Goal: Transaction & Acquisition: Purchase product/service

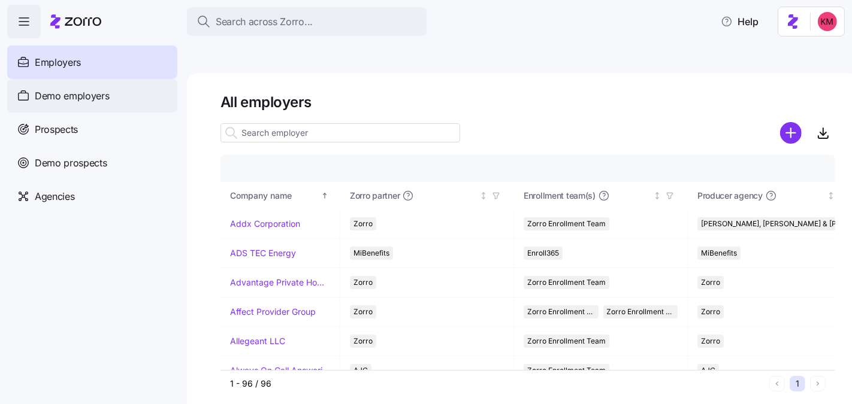
click at [70, 101] on span "Demo employers" at bounding box center [72, 96] width 75 height 15
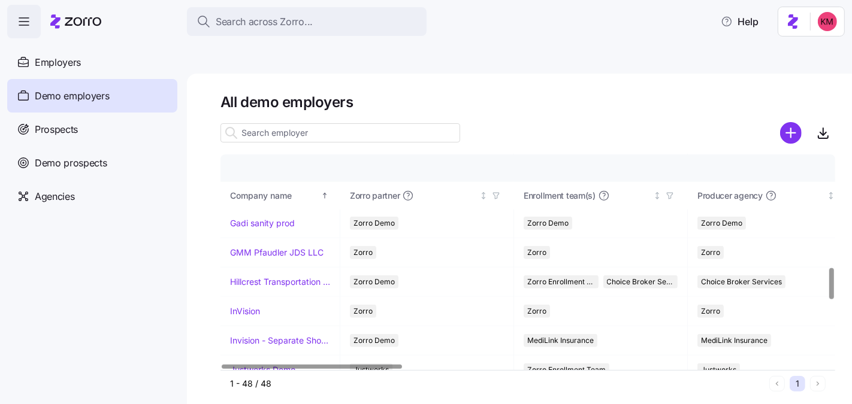
scroll to position [791, 0]
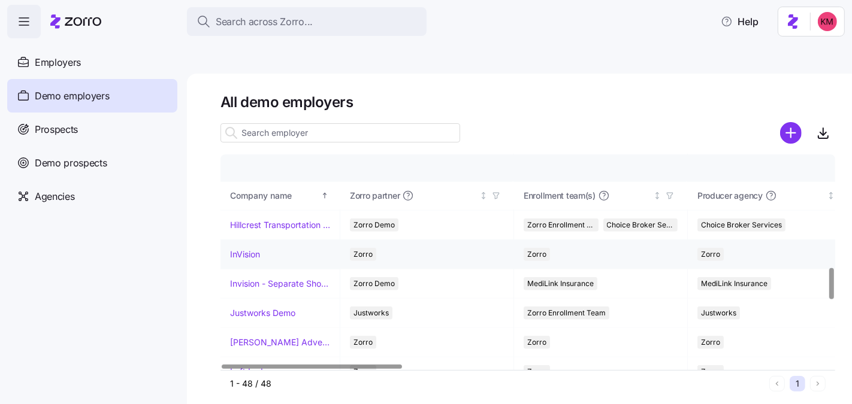
click at [246, 249] on link "InVision" at bounding box center [245, 255] width 30 height 12
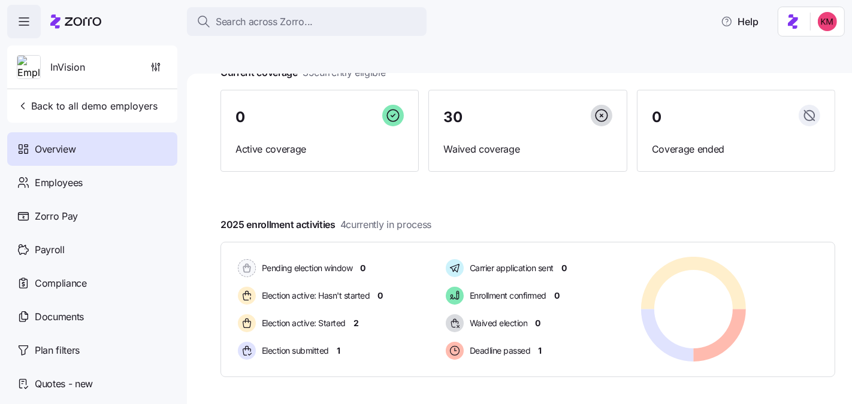
scroll to position [205, 0]
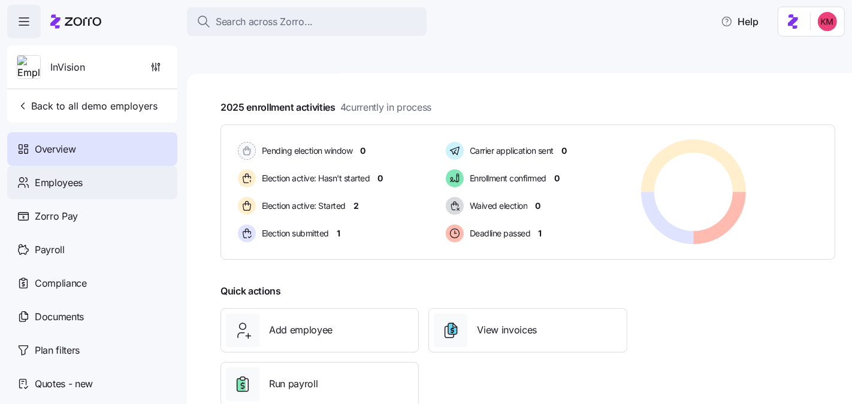
click at [83, 189] on div "Employees" at bounding box center [92, 183] width 170 height 34
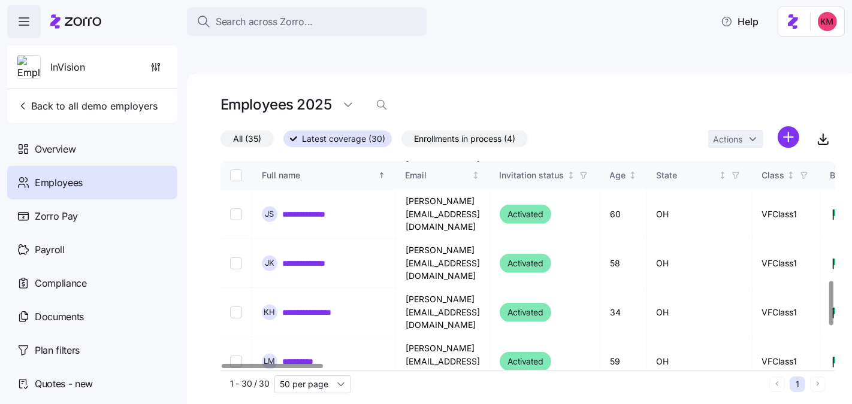
scroll to position [467, 0]
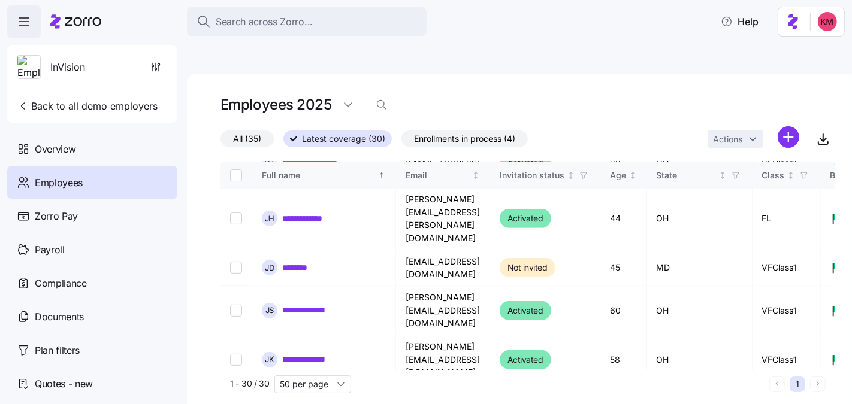
click at [454, 131] on span "Enrollments in process (4)" at bounding box center [464, 139] width 101 height 16
click at [401, 142] on input "Enrollments in process (4)" at bounding box center [401, 142] width 0 height 0
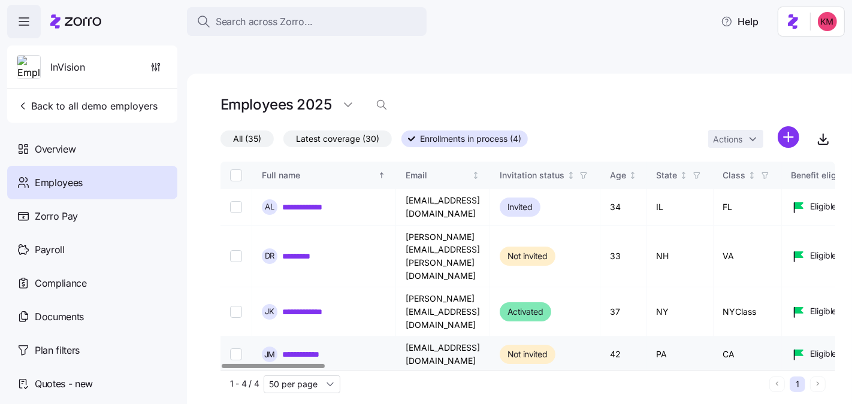
click at [315, 349] on link "**********" at bounding box center [310, 355] width 57 height 12
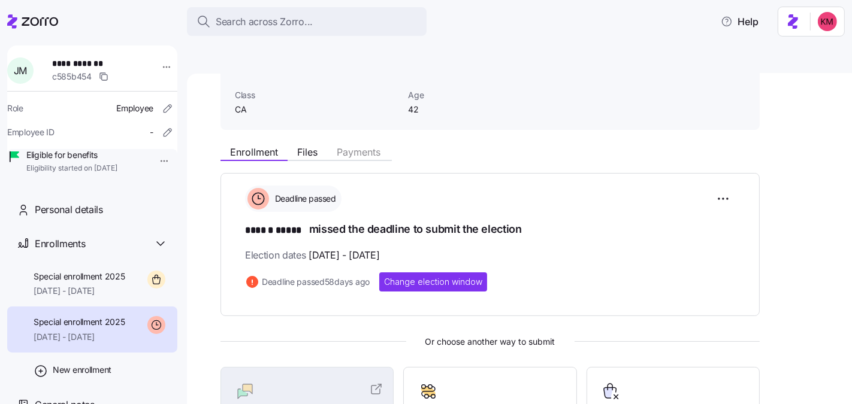
scroll to position [81, 0]
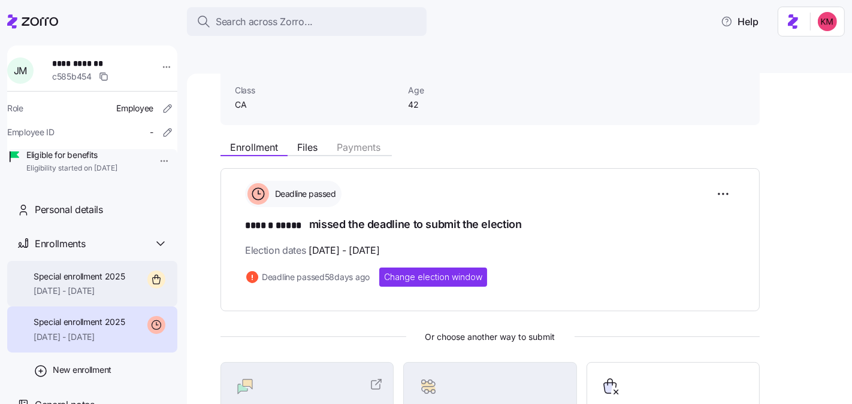
click at [127, 307] on div "Special enrollment 2025 10/01/2025 - 12/31/2025" at bounding box center [92, 284] width 170 height 46
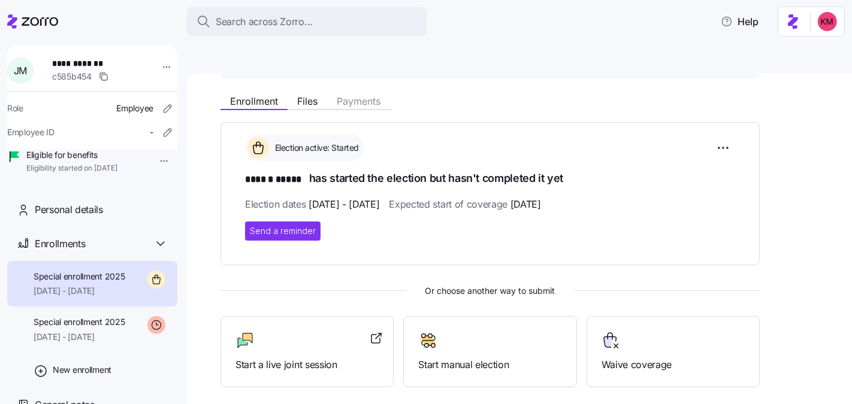
scroll to position [220, 0]
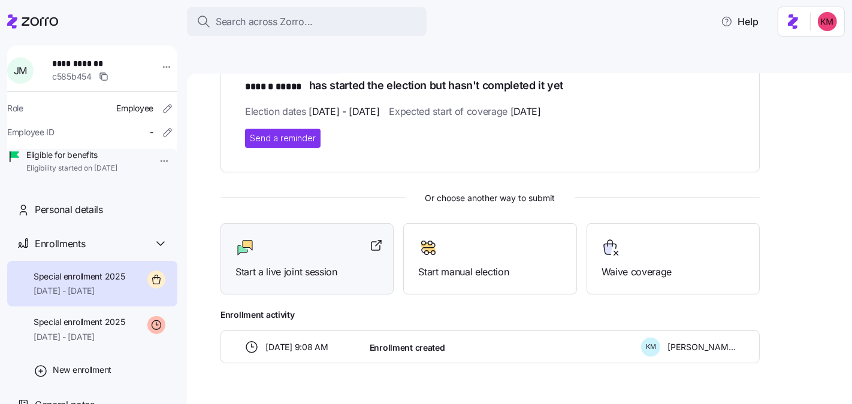
click at [287, 238] on div at bounding box center [306, 247] width 143 height 19
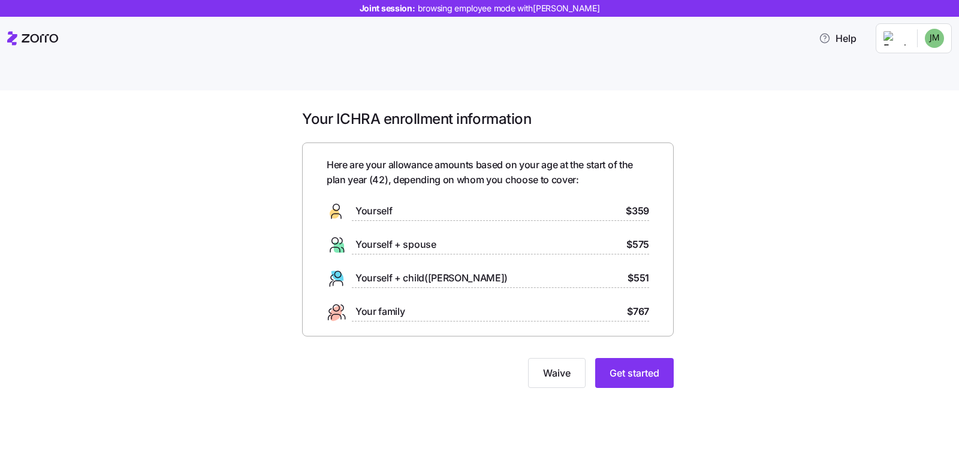
click at [751, 326] on div "Your ICHRA enrollment information Here are your allowance amounts based on your…" at bounding box center [488, 256] width 908 height 293
click at [644, 366] on span "Get started" at bounding box center [634, 373] width 50 height 14
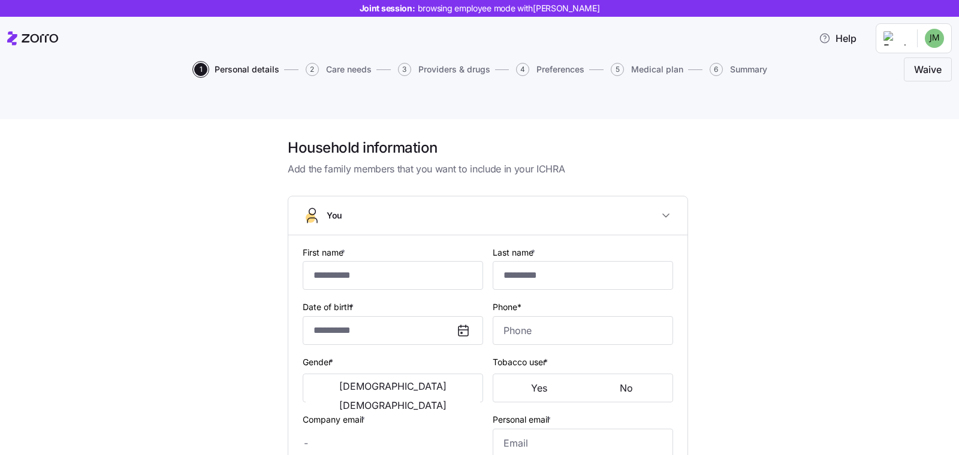
type input "******"
type input "*****"
type input "[EMAIL_ADDRESS][DOMAIN_NAME]"
type input "**********"
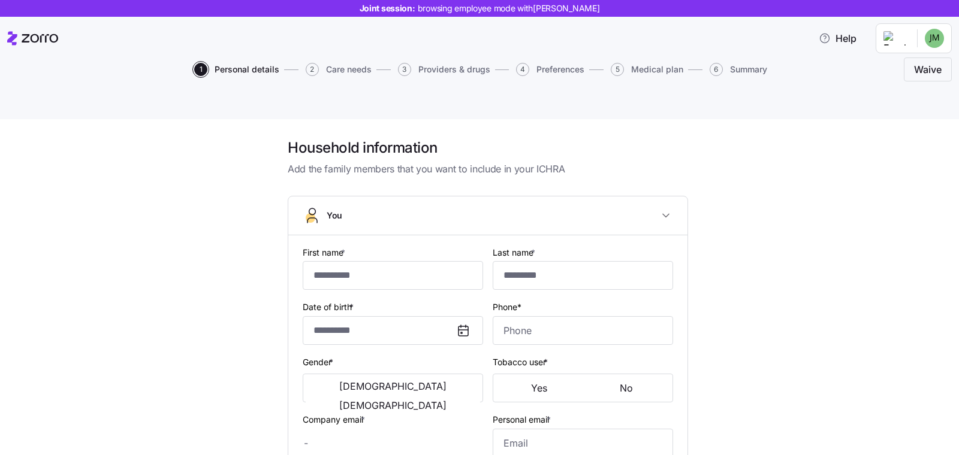
checkbox input "true"
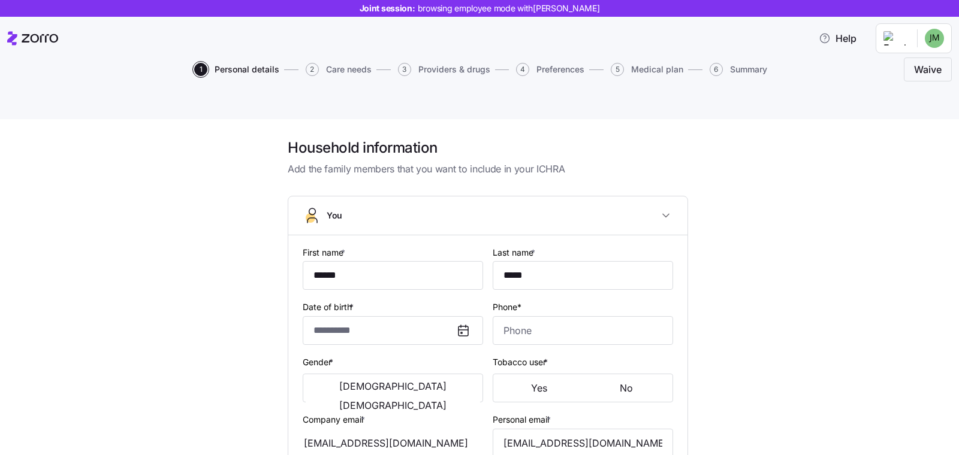
type input "**********"
type input "[PHONE_NUMBER]"
type input "[DEMOGRAPHIC_DATA] citizen"
type input "Single"
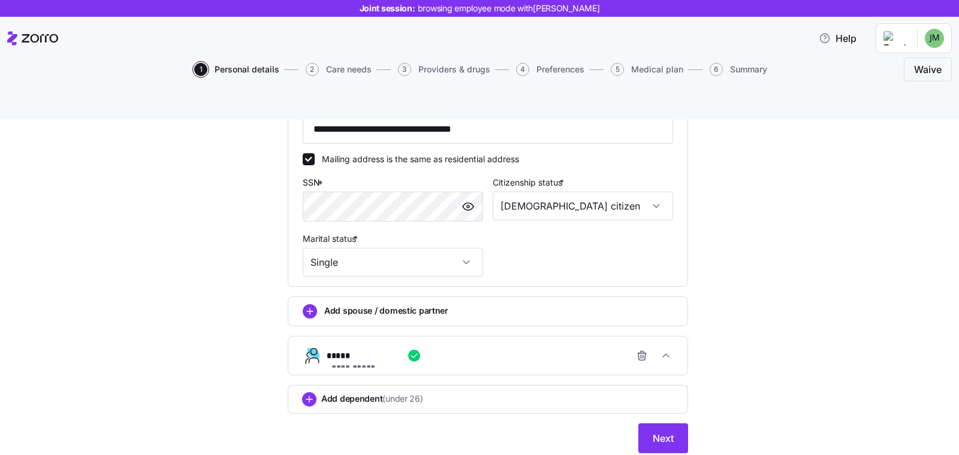
scroll to position [382, 0]
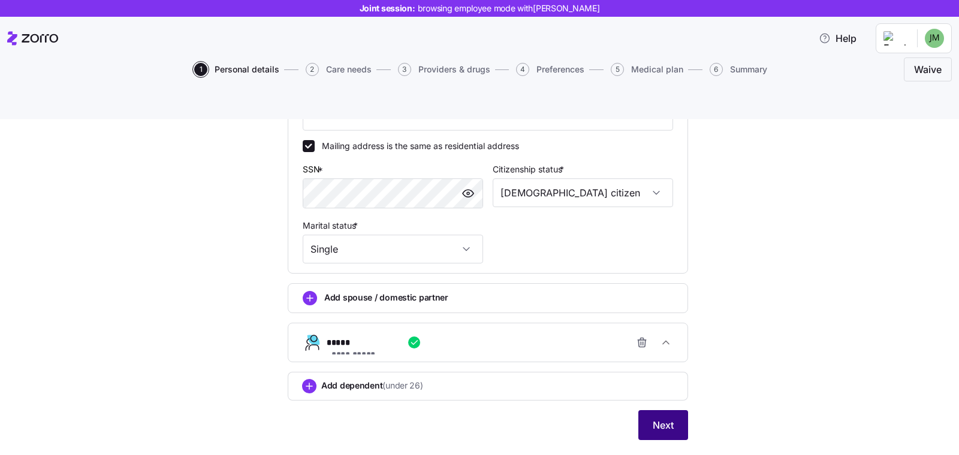
click at [643, 410] on button "Next" at bounding box center [663, 425] width 50 height 30
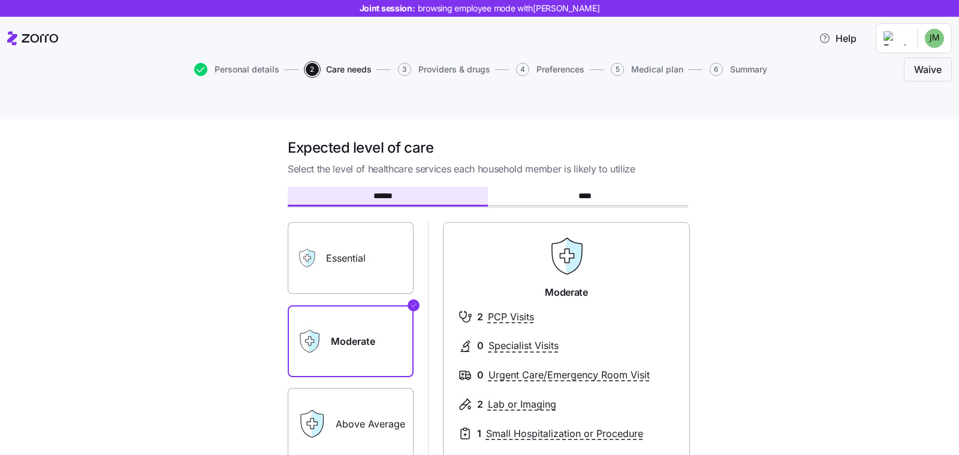
scroll to position [123, 0]
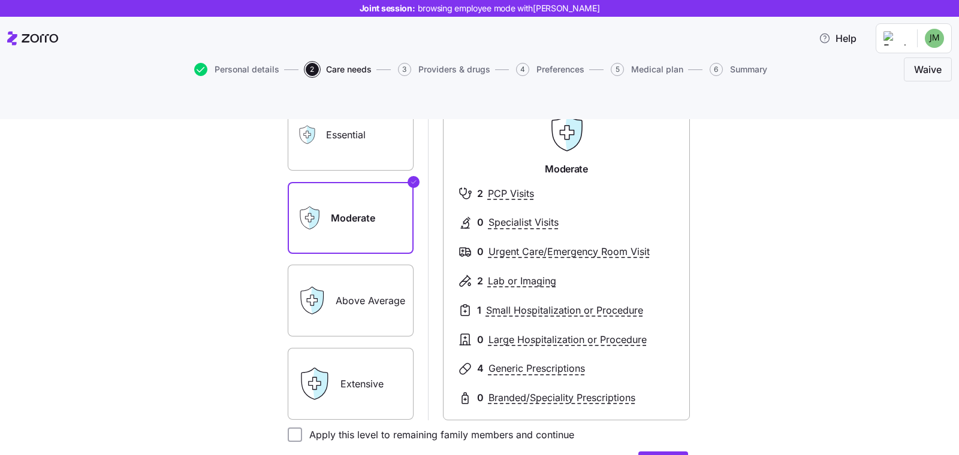
click at [375, 116] on label "Essential" at bounding box center [351, 135] width 126 height 72
click at [0, 0] on input "Essential" at bounding box center [0, 0] width 0 height 0
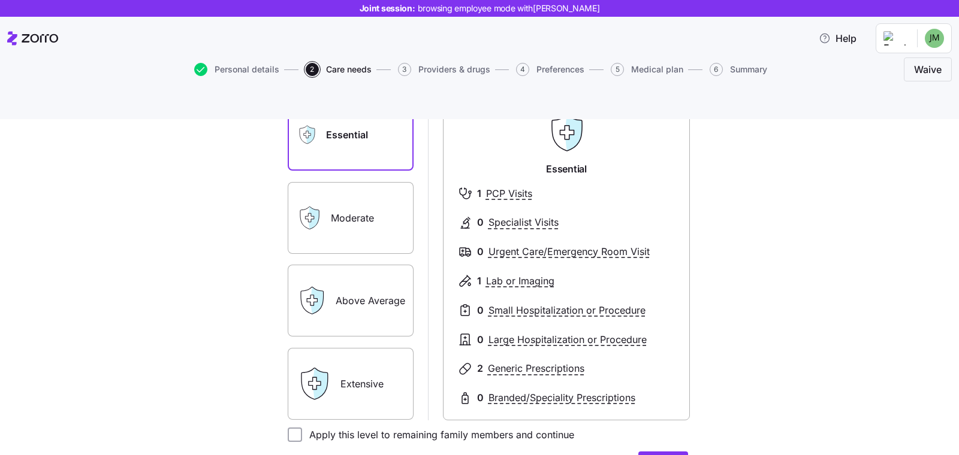
click at [372, 192] on label "Moderate" at bounding box center [351, 218] width 126 height 72
click at [0, 0] on input "Moderate" at bounding box center [0, 0] width 0 height 0
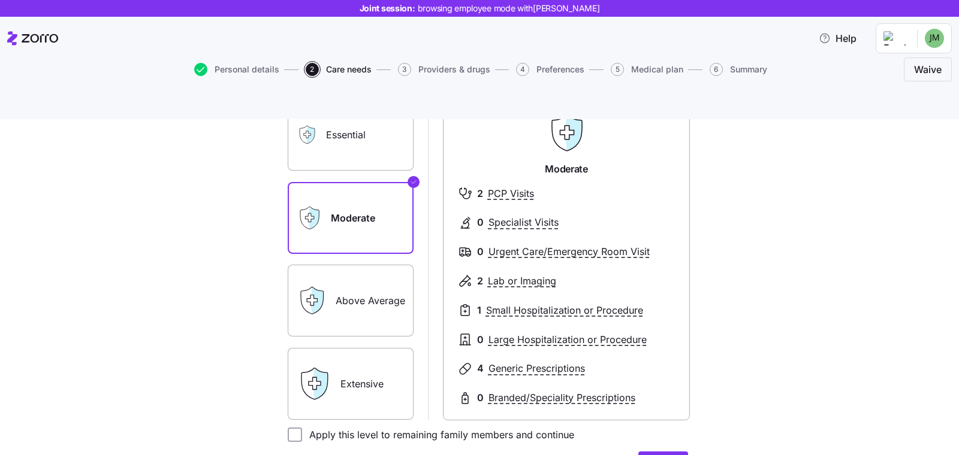
click at [359, 295] on label "Above Average" at bounding box center [351, 301] width 126 height 72
click at [0, 0] on input "Above Average" at bounding box center [0, 0] width 0 height 0
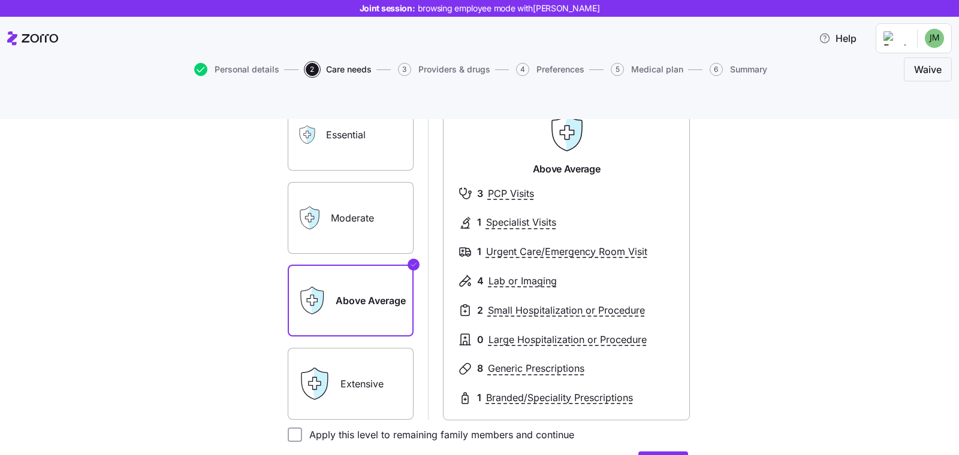
click at [301, 367] on icon at bounding box center [314, 384] width 34 height 34
click at [330, 367] on div "Extensive" at bounding box center [351, 384] width 126 height 72
click at [356, 356] on label "Extensive" at bounding box center [351, 384] width 126 height 72
click at [0, 0] on input "Extensive" at bounding box center [0, 0] width 0 height 0
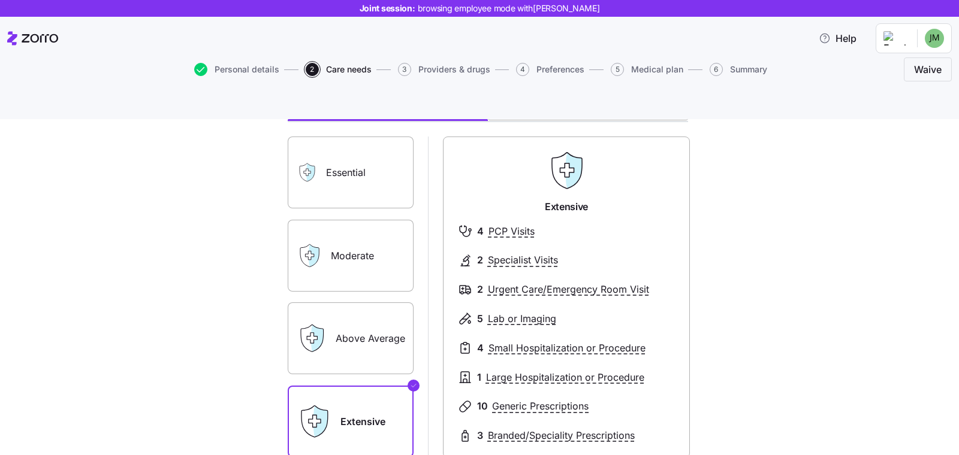
scroll to position [18, 0]
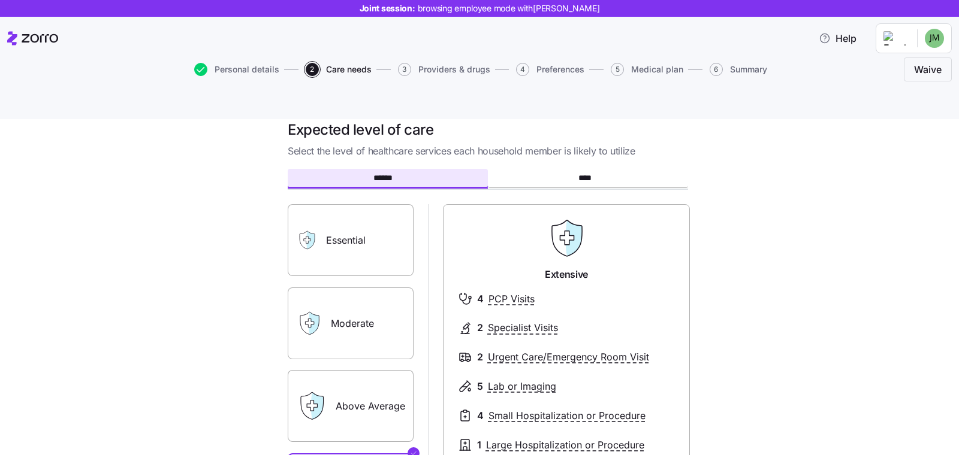
click at [342, 295] on label "Moderate" at bounding box center [351, 324] width 126 height 72
click at [0, 0] on input "Moderate" at bounding box center [0, 0] width 0 height 0
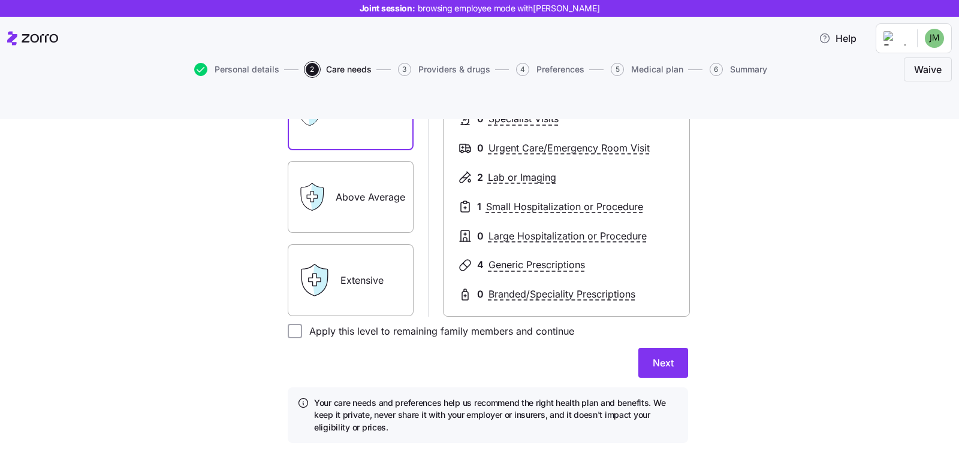
scroll to position [226, 0]
click at [293, 312] on form "****** **** Essential Moderate Above Average Extensive Moderate 2 PCP Visits 0 …" at bounding box center [488, 203] width 400 height 482
click at [288, 325] on input "Apply this level to remaining family members and continue" at bounding box center [295, 332] width 14 height 14
checkbox input "true"
click at [656, 349] on button "Next" at bounding box center [663, 364] width 50 height 30
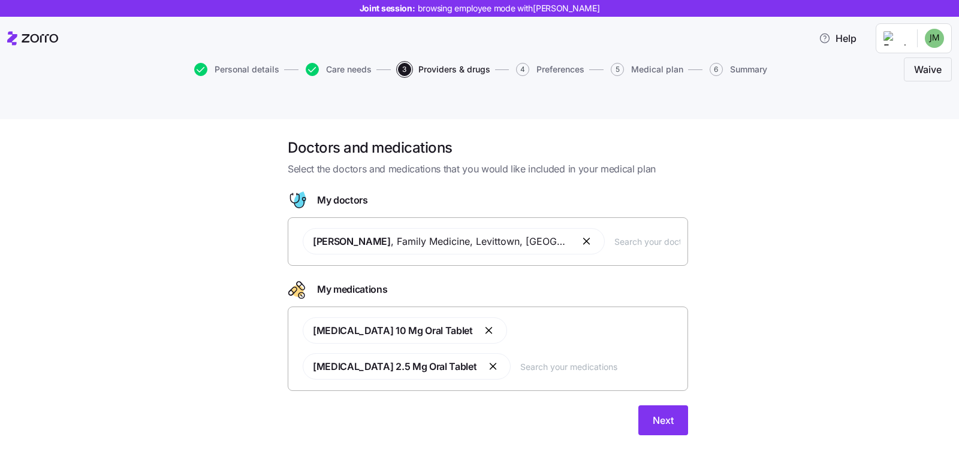
click at [501, 342] on div "[MEDICAL_DATA] 10 Mg Oral Tablet [MEDICAL_DATA] 2.5 Mg Oral Tablet" at bounding box center [487, 348] width 385 height 77
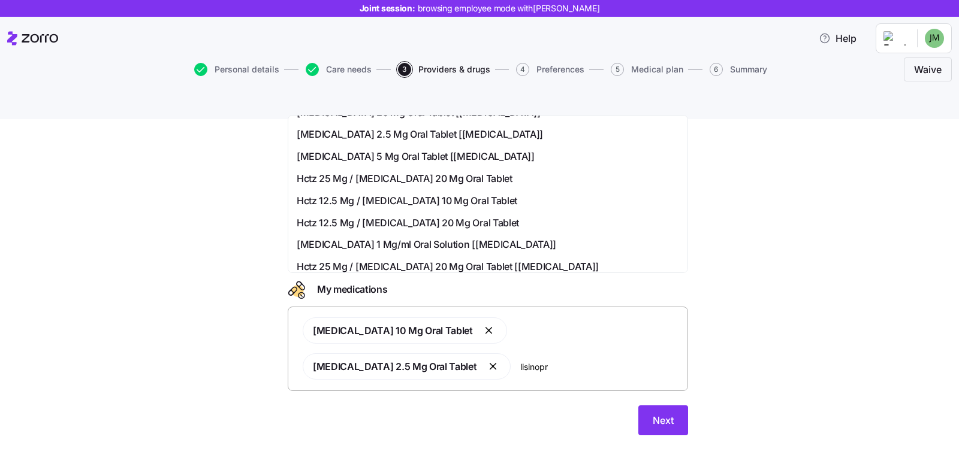
scroll to position [194, 0]
type input "lisinopr"
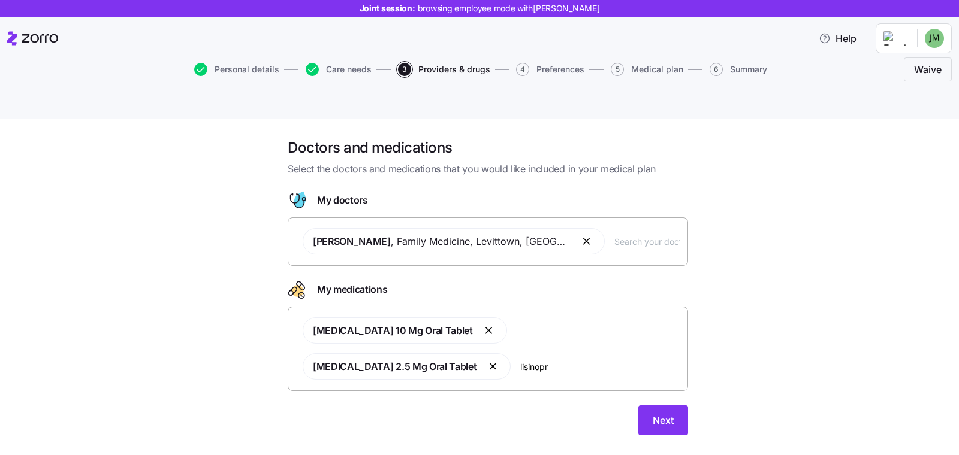
click at [752, 386] on div "Doctors and medications Select the doctors and medications that you would like …" at bounding box center [488, 294] width 908 height 312
click at [672, 413] on span "Next" at bounding box center [662, 420] width 21 height 14
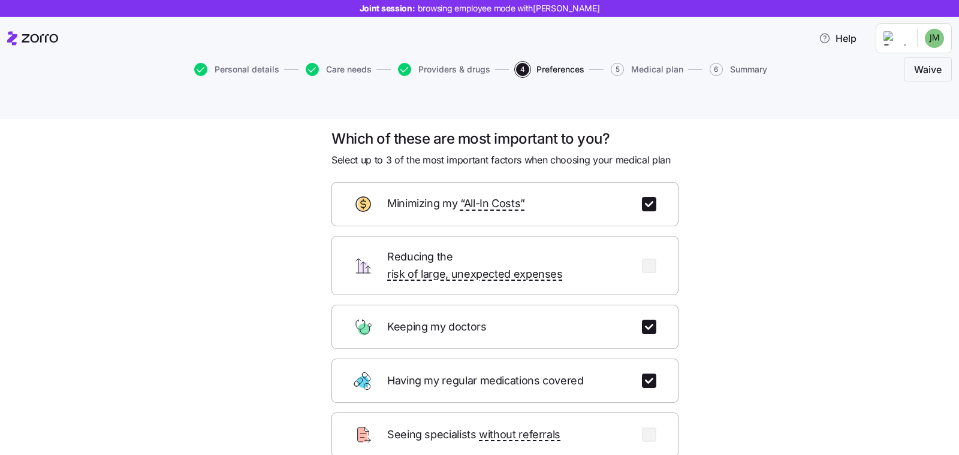
scroll to position [129, 0]
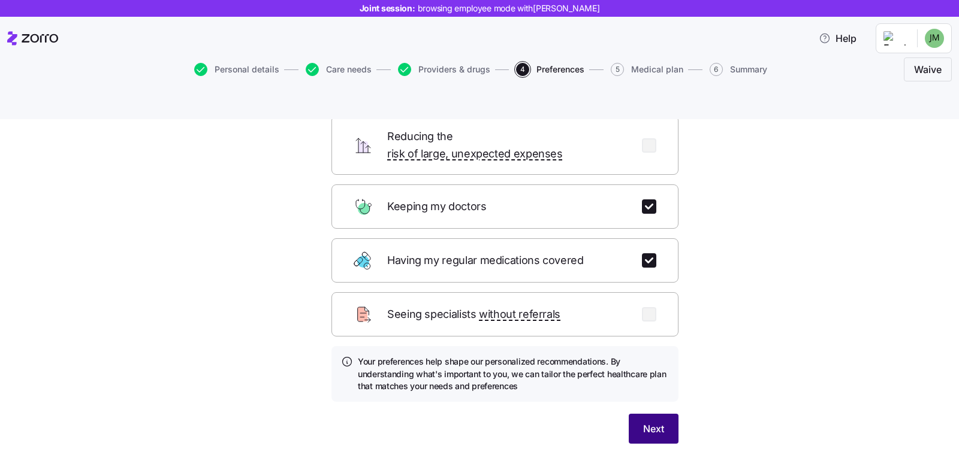
click at [650, 414] on button "Next" at bounding box center [653, 429] width 50 height 30
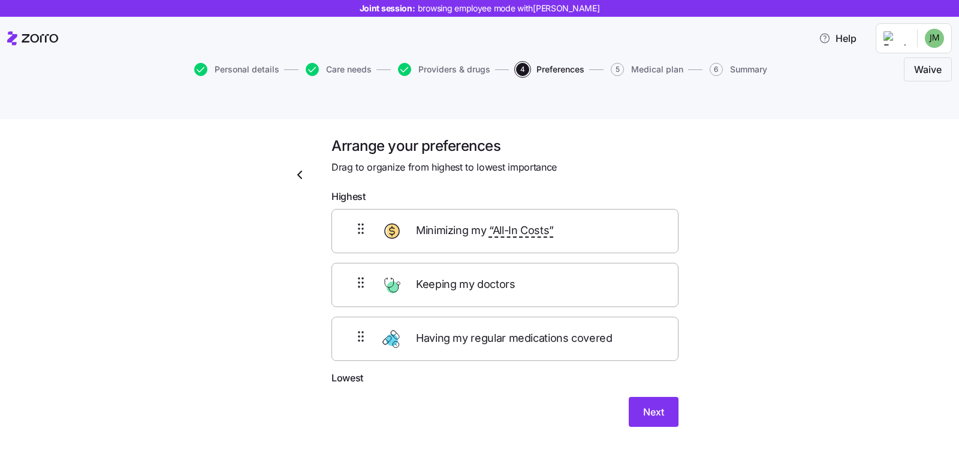
scroll to position [0, 0]
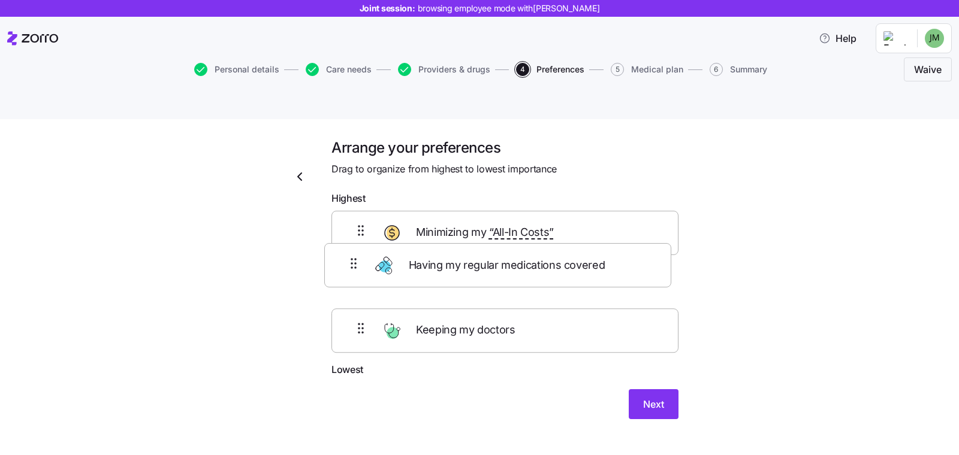
drag, startPoint x: 357, startPoint y: 309, endPoint x: 355, endPoint y: 260, distance: 49.2
click at [355, 260] on div "Minimizing my “All-In Costs” Keeping my doctors Having my regular medications c…" at bounding box center [504, 287] width 347 height 152
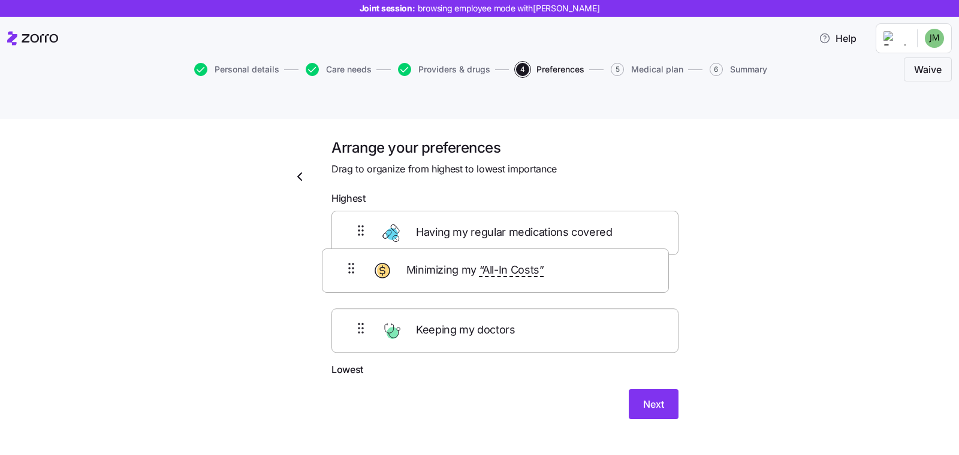
drag, startPoint x: 351, startPoint y: 213, endPoint x: 346, endPoint y: 274, distance: 61.9
click at [346, 274] on div "Minimizing my “All-In Costs” Having my regular medications covered Keeping my d…" at bounding box center [504, 287] width 347 height 152
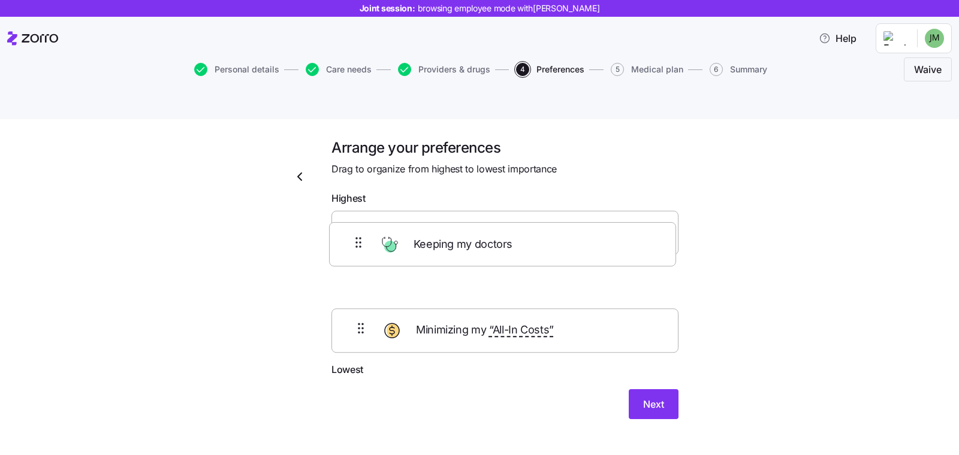
drag, startPoint x: 338, startPoint y: 313, endPoint x: 352, endPoint y: 218, distance: 95.8
click at [342, 236] on div "Having my regular medications covered Minimizing my “All-In Costs” Keeping my d…" at bounding box center [504, 287] width 347 height 152
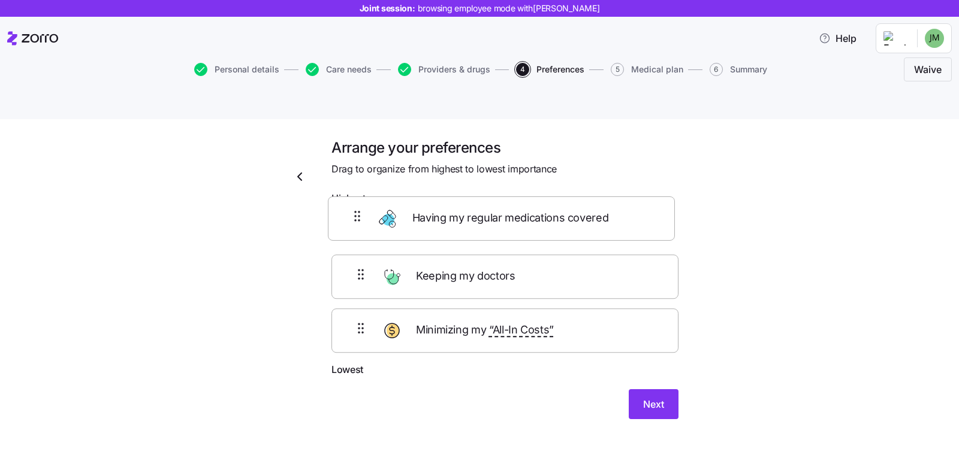
drag, startPoint x: 353, startPoint y: 211, endPoint x: 357, endPoint y: 201, distance: 11.4
click at [357, 211] on div "Having my regular medications covered Keeping my doctors Minimizing my “All-In …" at bounding box center [504, 287] width 347 height 152
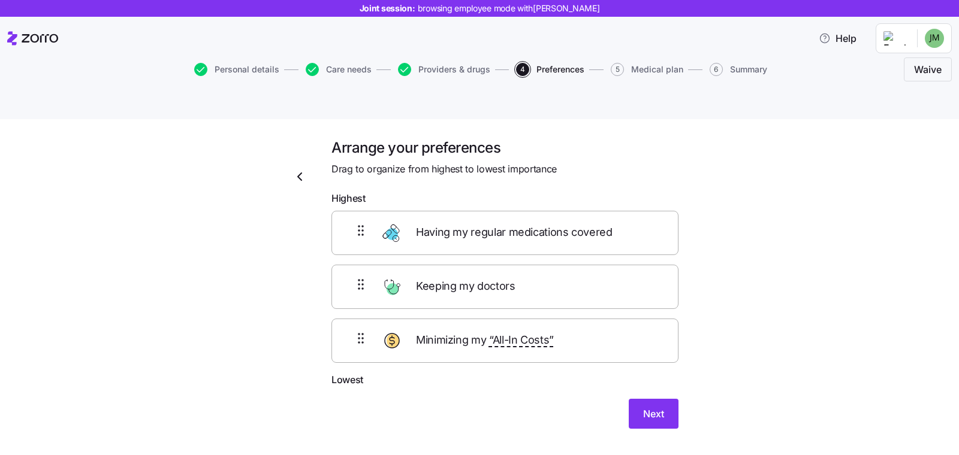
click at [709, 357] on div "Arrange your preferences Drag to organize from highest to lowest importance Hig…" at bounding box center [488, 298] width 908 height 320
click at [633, 399] on button "Next" at bounding box center [653, 414] width 50 height 30
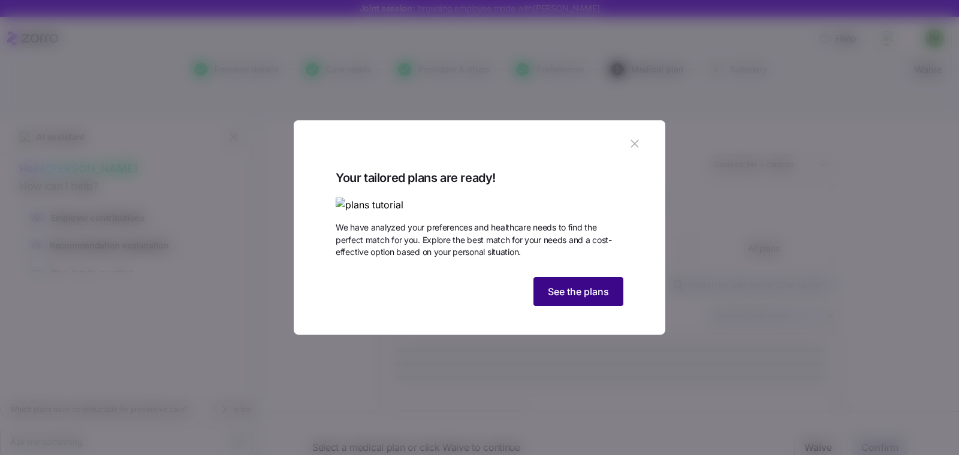
drag, startPoint x: 593, startPoint y: 359, endPoint x: 512, endPoint y: 339, distance: 83.4
click at [593, 299] on span "See the plans" at bounding box center [578, 292] width 61 height 14
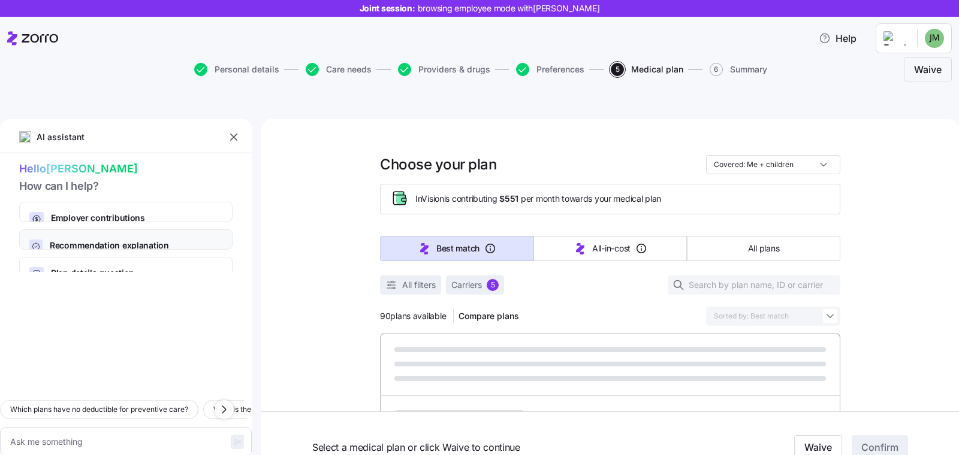
type textarea "x"
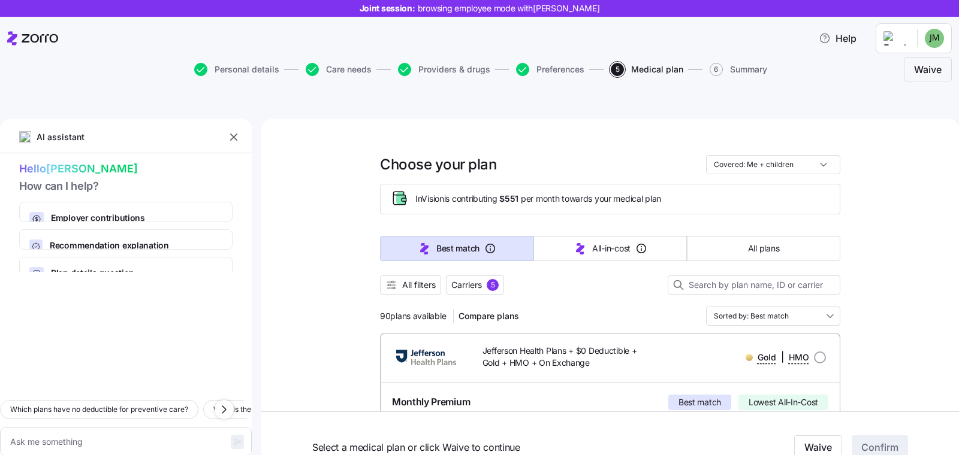
click at [231, 131] on icon "button" at bounding box center [234, 137] width 12 height 12
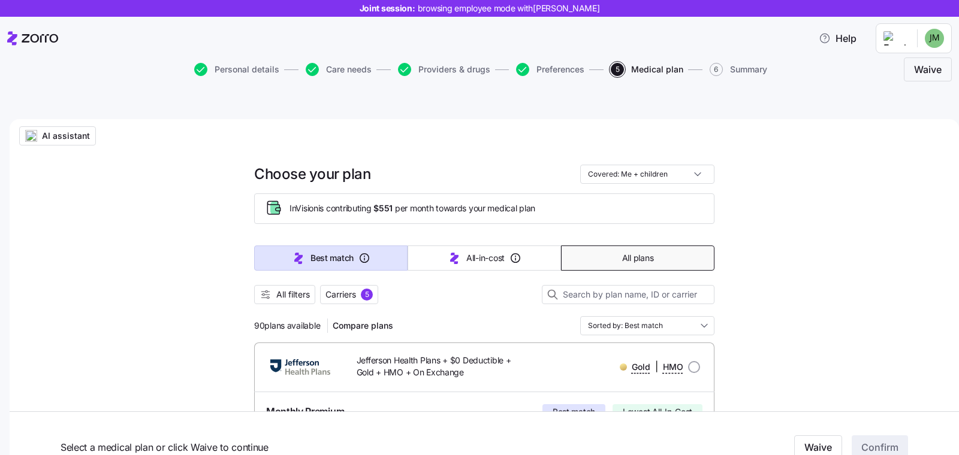
click at [609, 246] on button "All plans" at bounding box center [637, 258] width 153 height 25
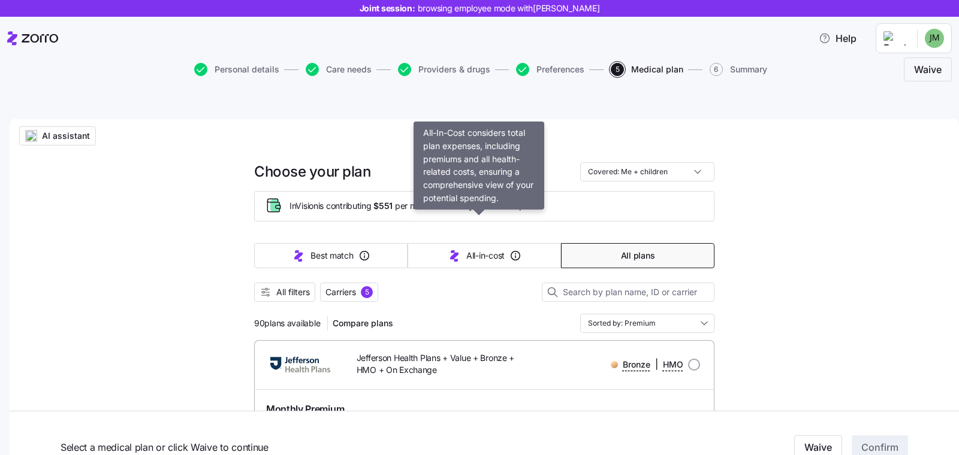
scroll to position [3, 0]
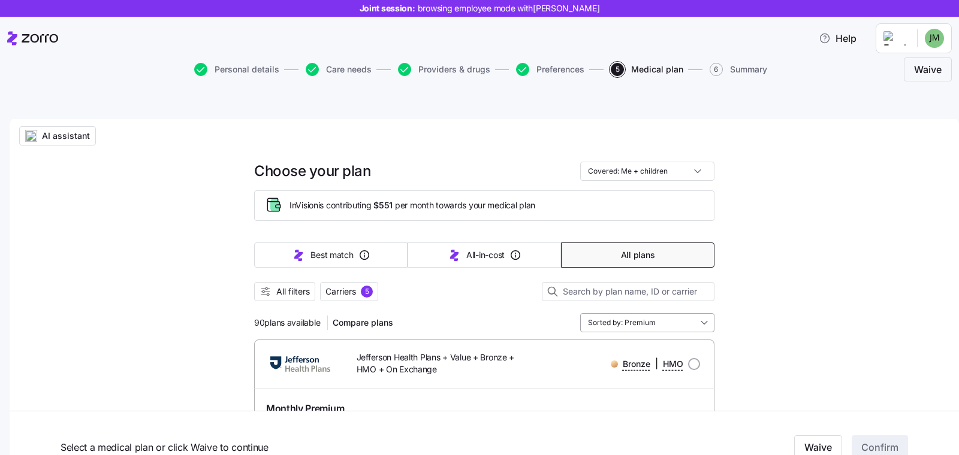
click at [632, 313] on input "Sorted by: Premium" at bounding box center [647, 322] width 134 height 19
click at [500, 301] on div at bounding box center [484, 307] width 460 height 12
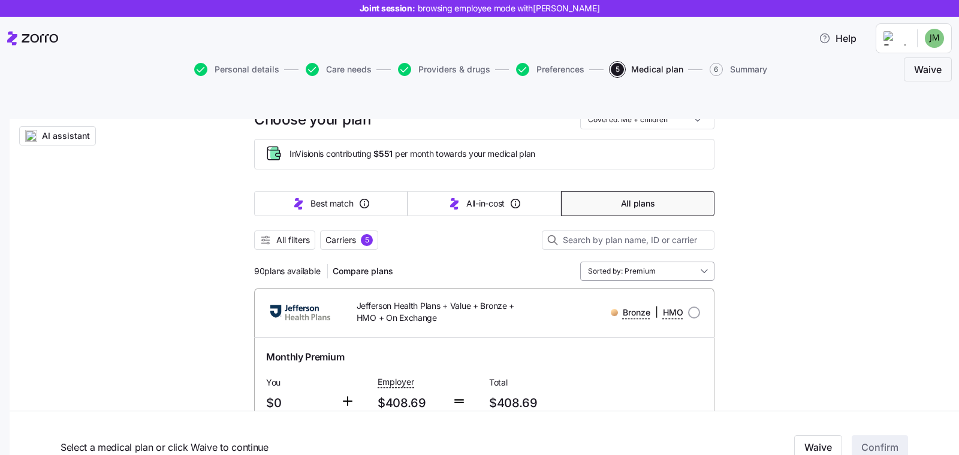
scroll to position [126, 0]
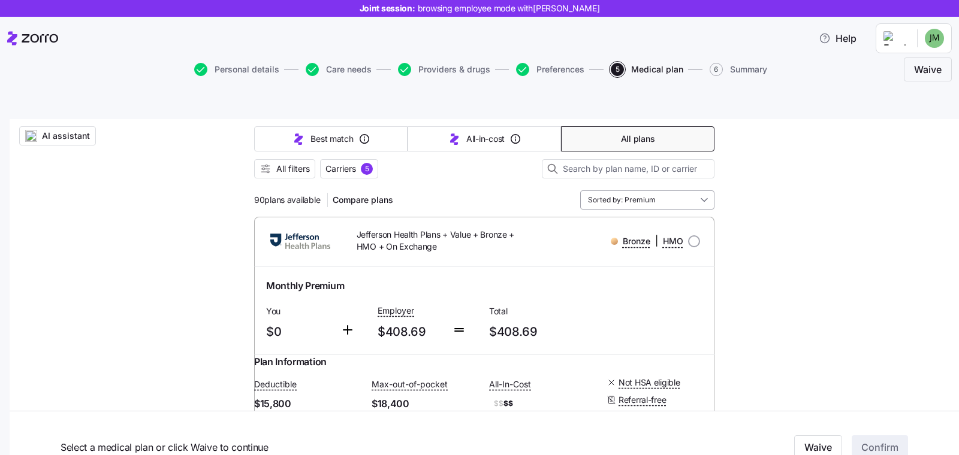
click at [640, 191] on input "Sorted by: Premium" at bounding box center [647, 200] width 134 height 19
drag, startPoint x: 294, startPoint y: 140, endPoint x: 585, endPoint y: 191, distance: 295.7
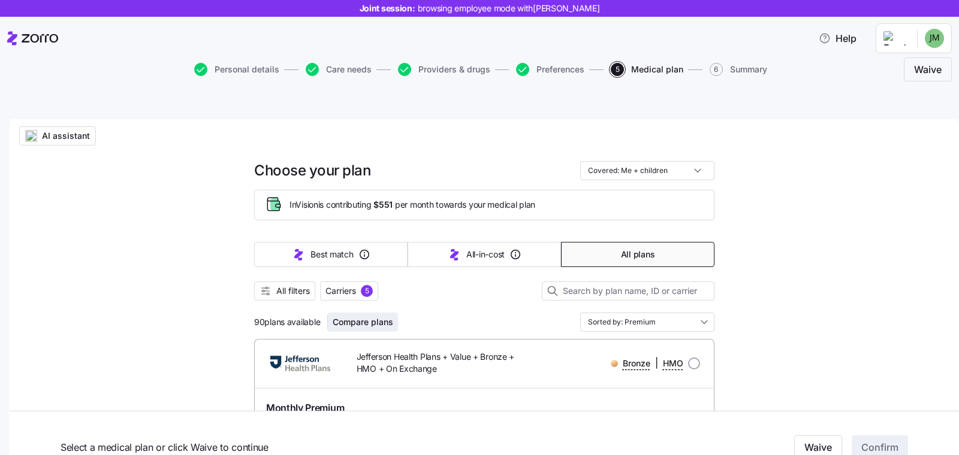
scroll to position [0, 0]
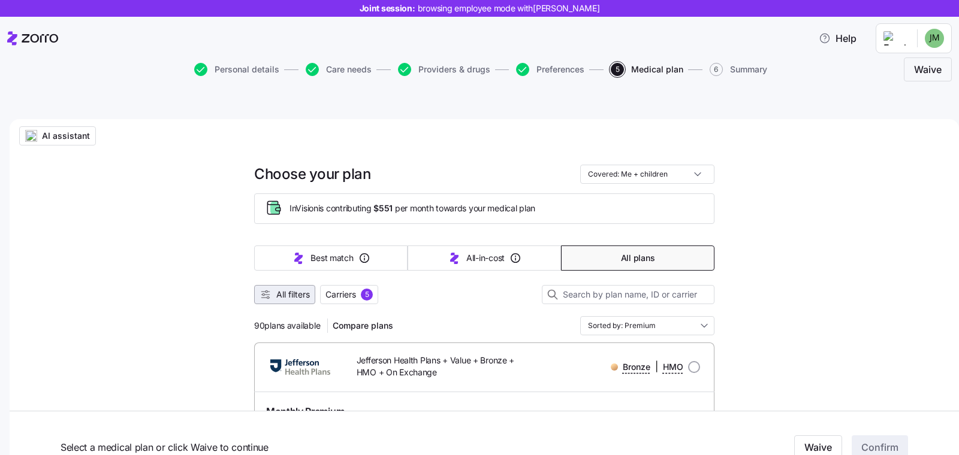
click at [288, 289] on span "All filters" at bounding box center [293, 295] width 34 height 12
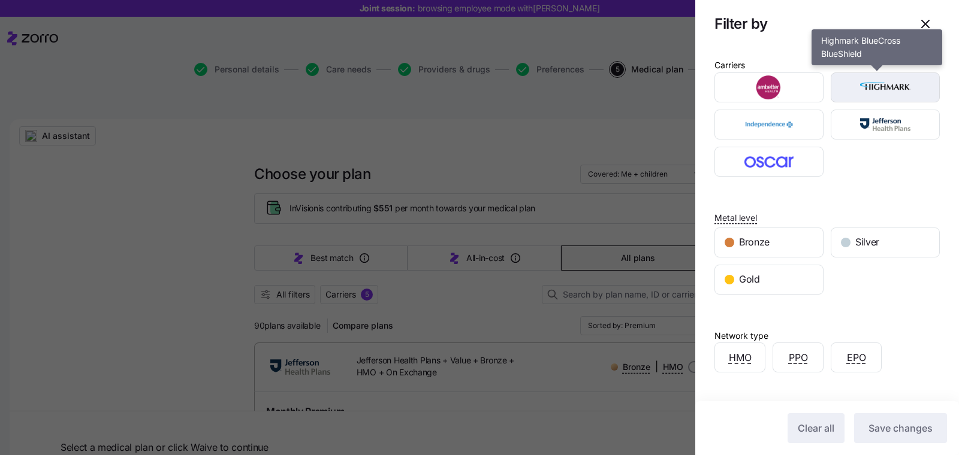
click at [880, 95] on img "button" at bounding box center [885, 87] width 88 height 24
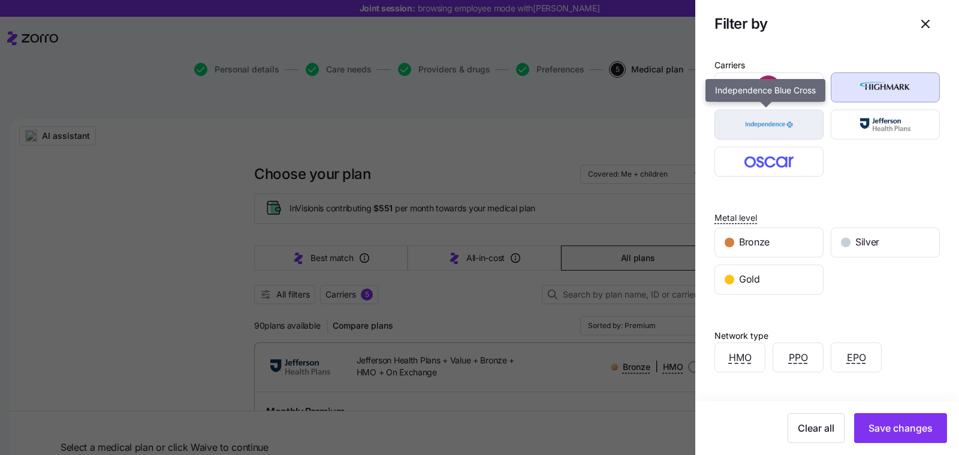
click at [787, 127] on img "button" at bounding box center [769, 125] width 88 height 24
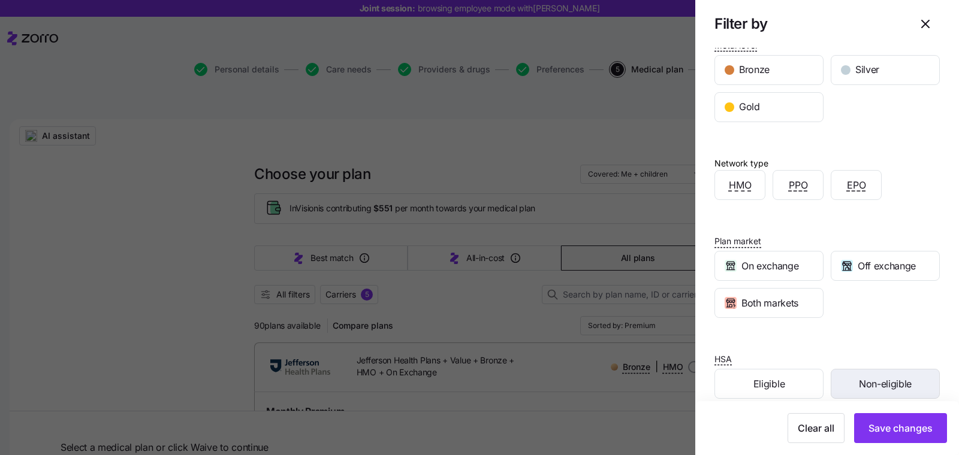
scroll to position [185, 0]
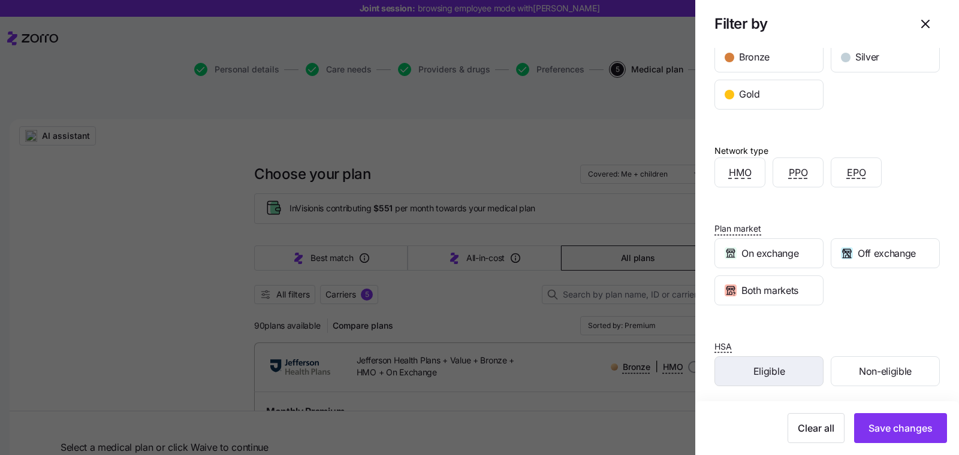
click at [760, 374] on span "Eligible" at bounding box center [768, 371] width 31 height 15
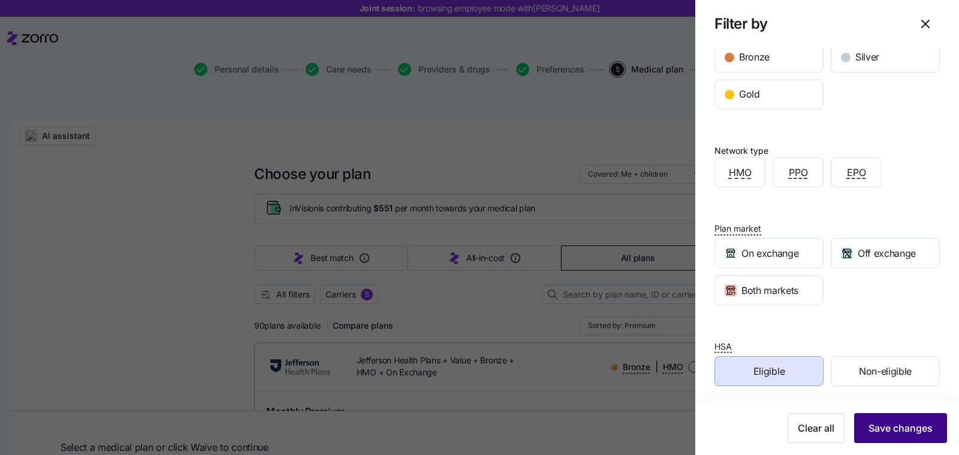
click at [878, 427] on span "Save changes" at bounding box center [900, 428] width 64 height 14
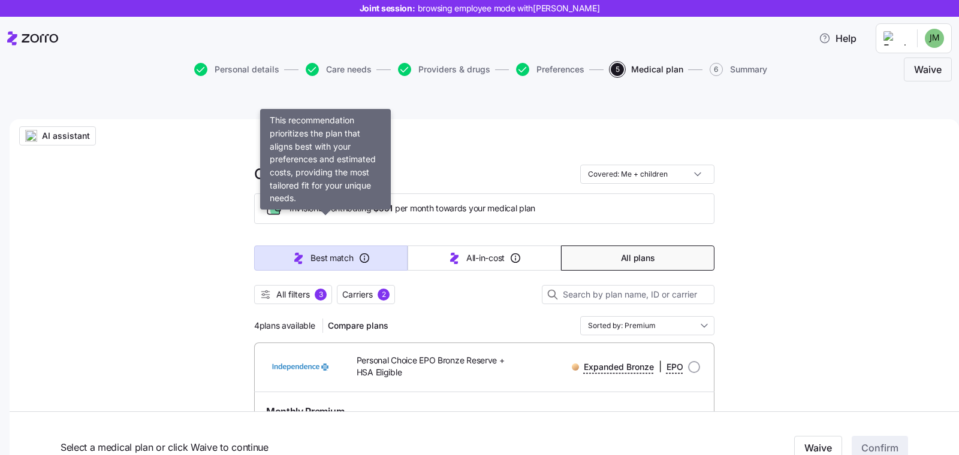
click at [284, 246] on button "Best match" at bounding box center [330, 258] width 153 height 25
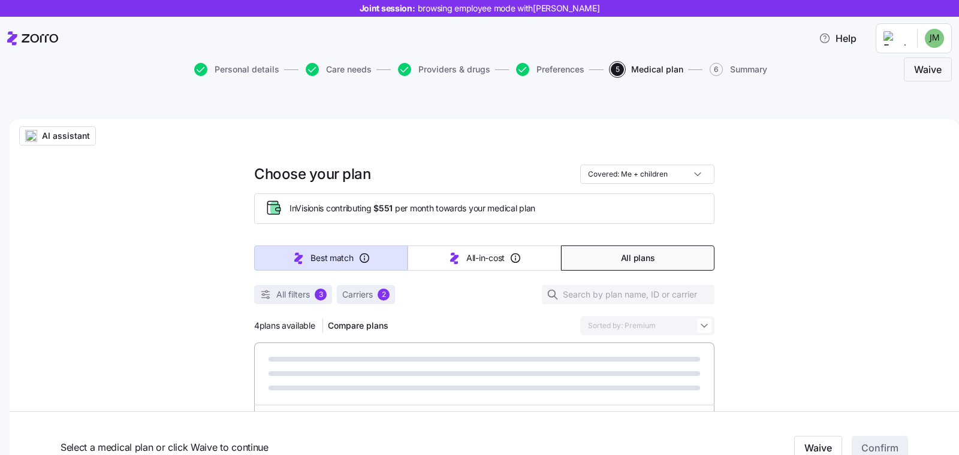
type input "Sorted by: Best match"
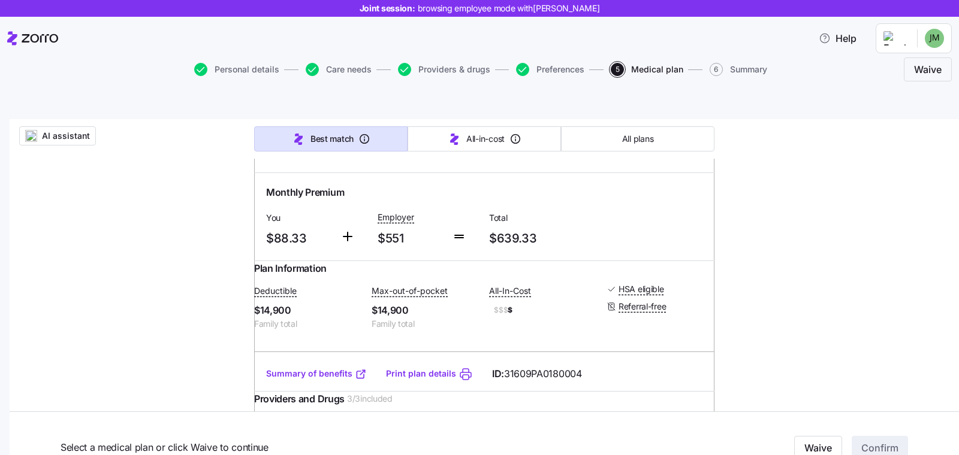
scroll to position [0, 0]
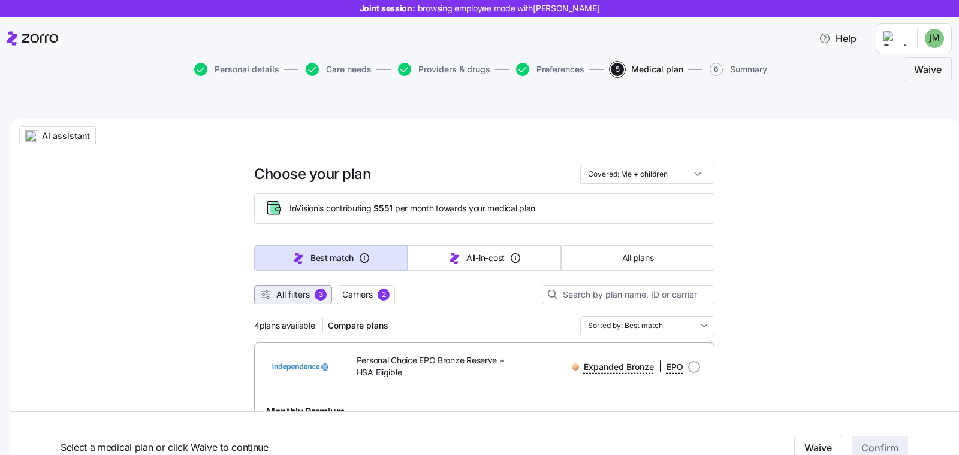
click at [268, 289] on span "All filters 3" at bounding box center [292, 295] width 67 height 12
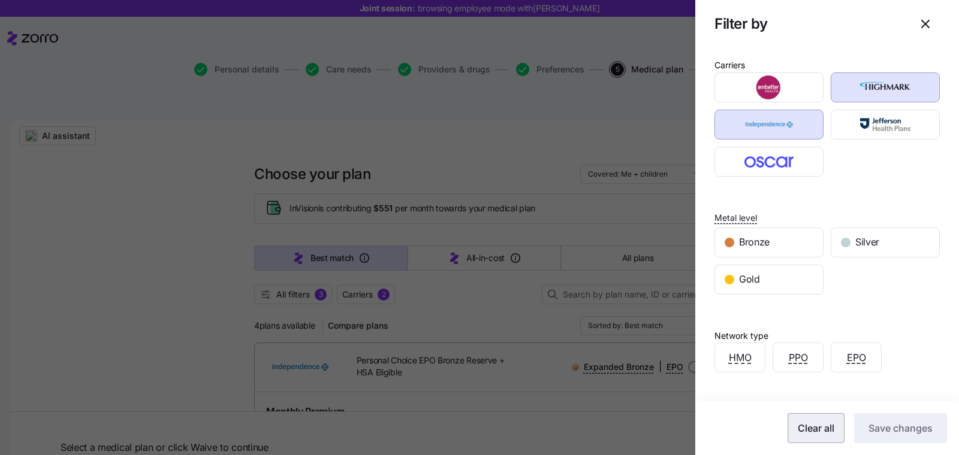
click at [809, 434] on span "Clear all" at bounding box center [815, 428] width 37 height 14
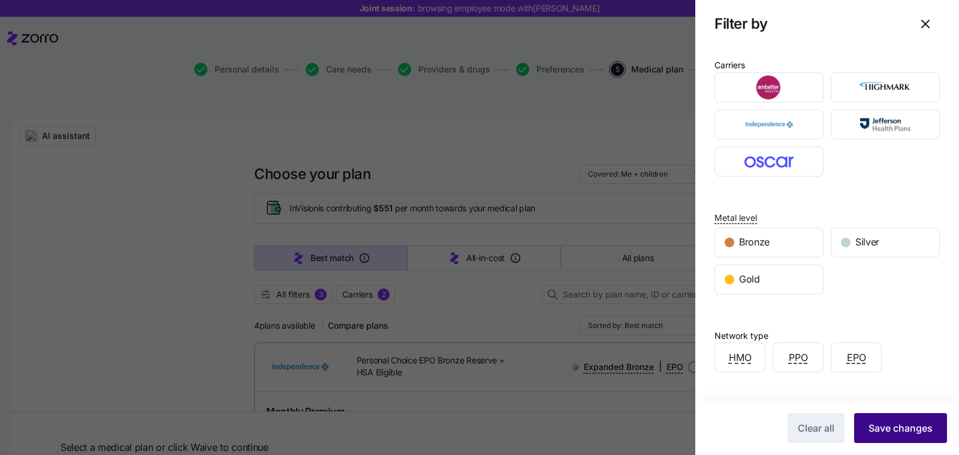
click at [923, 428] on button "Save changes" at bounding box center [900, 428] width 93 height 30
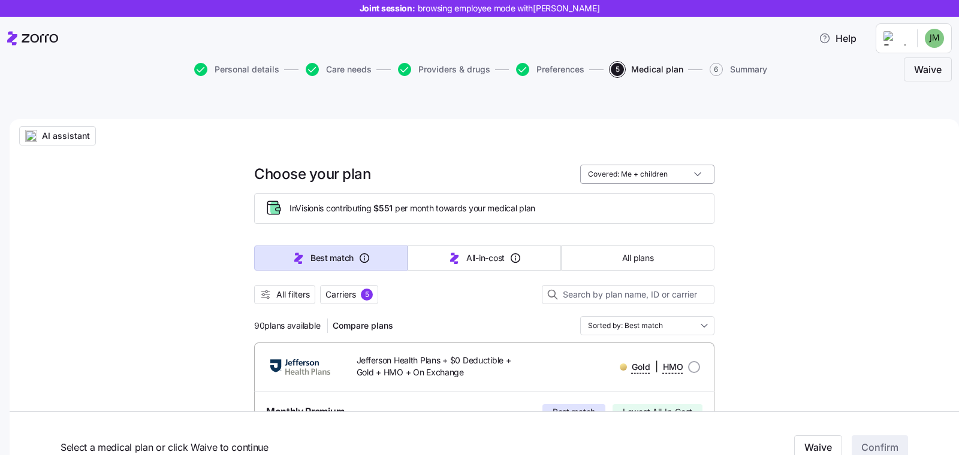
click at [664, 165] on input "Covered: Me + children" at bounding box center [647, 174] width 134 height 19
click at [650, 170] on div "Just me" at bounding box center [641, 175] width 125 height 20
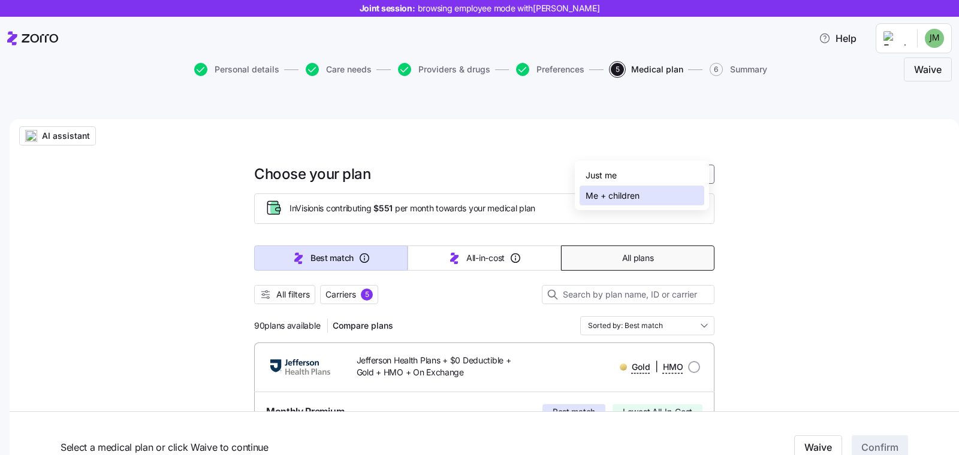
type input "Covered: Just me"
